Goal: Check status: Check status

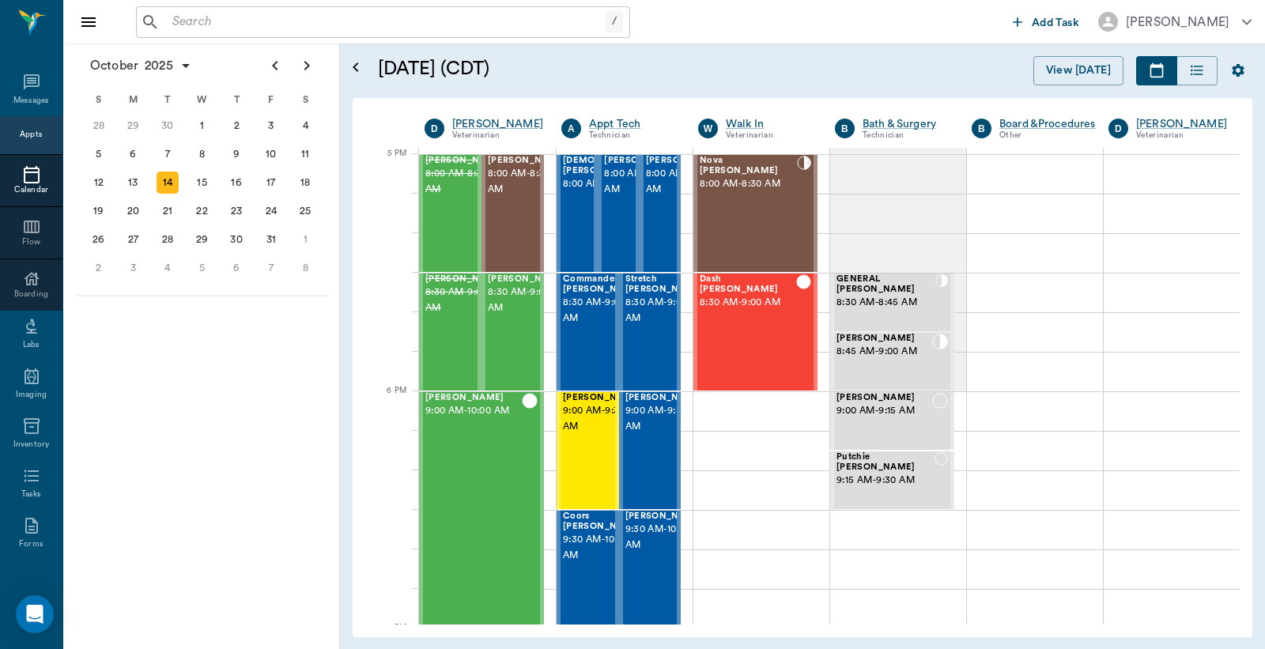
click at [27, 137] on div "Appts" at bounding box center [31, 135] width 22 height 12
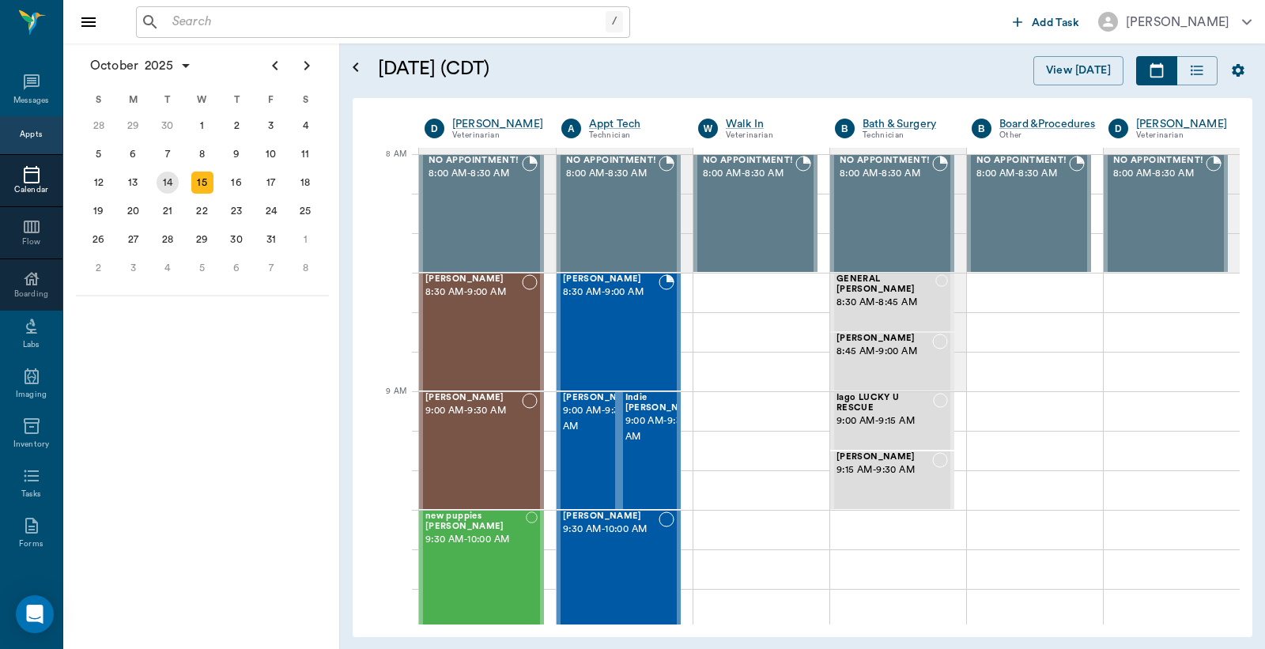
click at [170, 180] on div "14" at bounding box center [167, 182] width 22 height 22
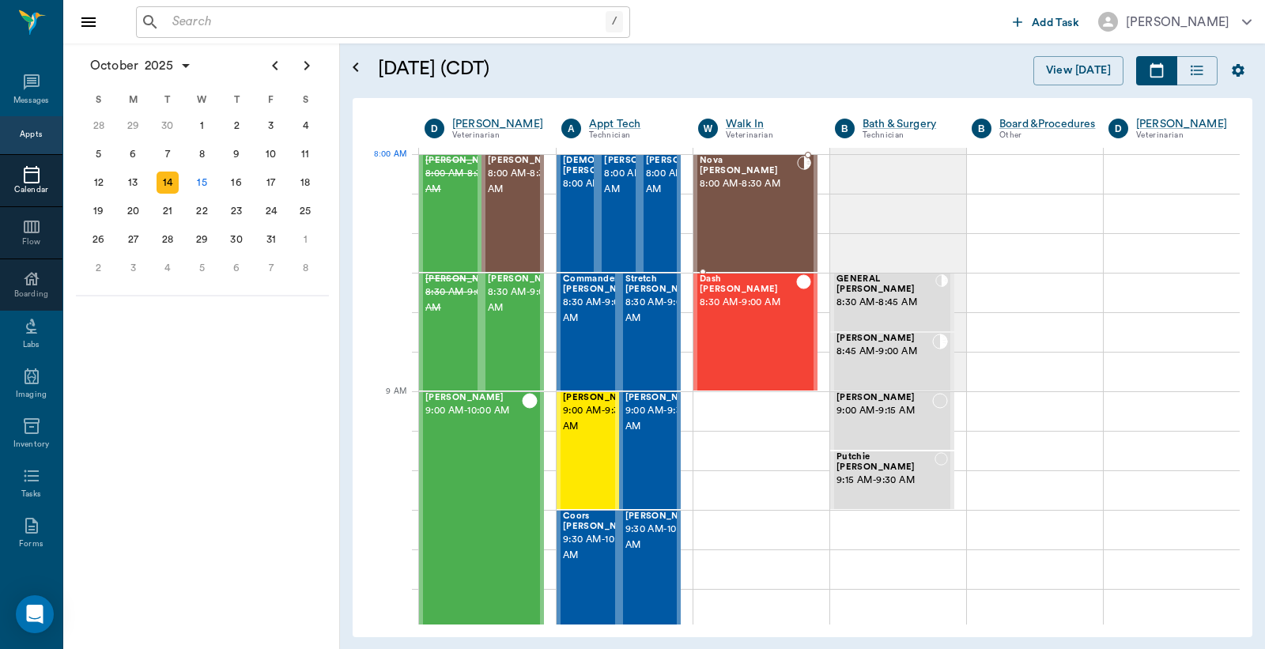
click at [745, 193] on div "Nova [PERSON_NAME] 8:00 AM - 8:30 AM" at bounding box center [747, 213] width 97 height 115
